Goal: Transaction & Acquisition: Purchase product/service

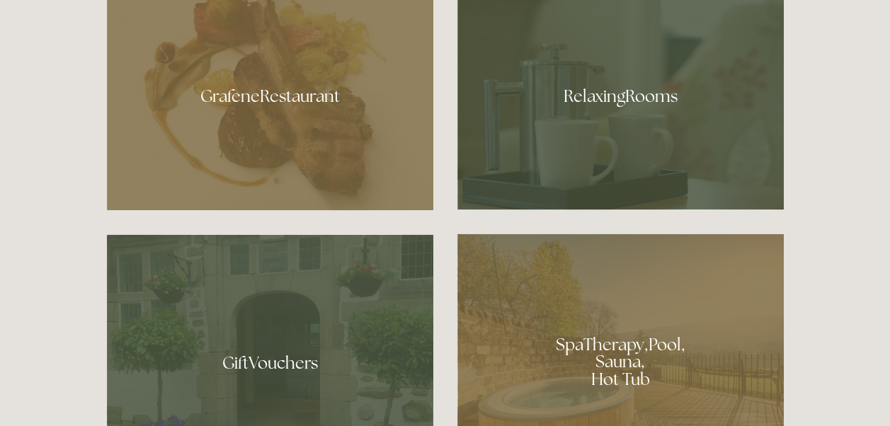
scroll to position [849, 0]
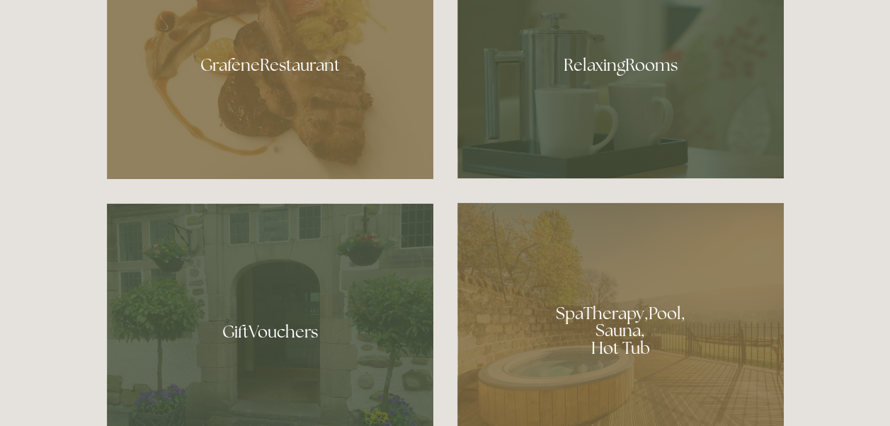
click at [253, 309] on div at bounding box center [270, 326] width 326 height 246
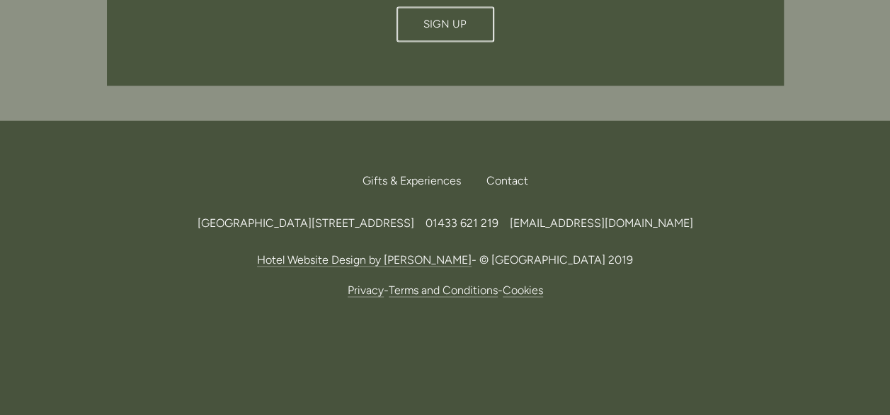
scroll to position [876, 0]
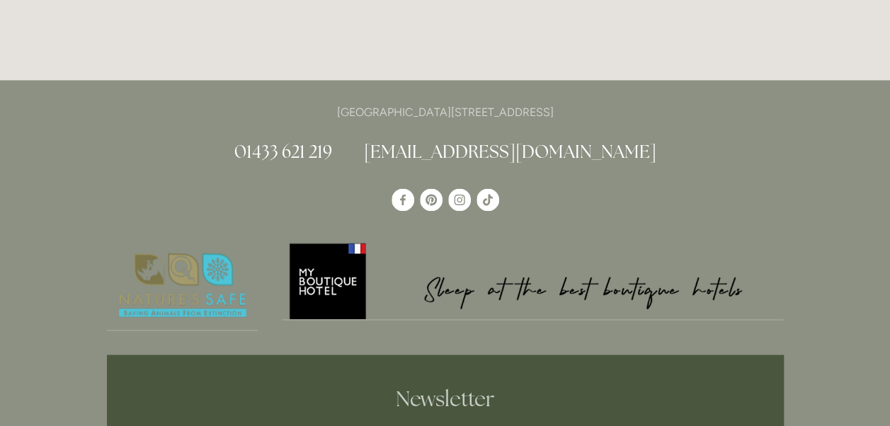
scroll to position [3892, 0]
